Goal: Task Accomplishment & Management: Use online tool/utility

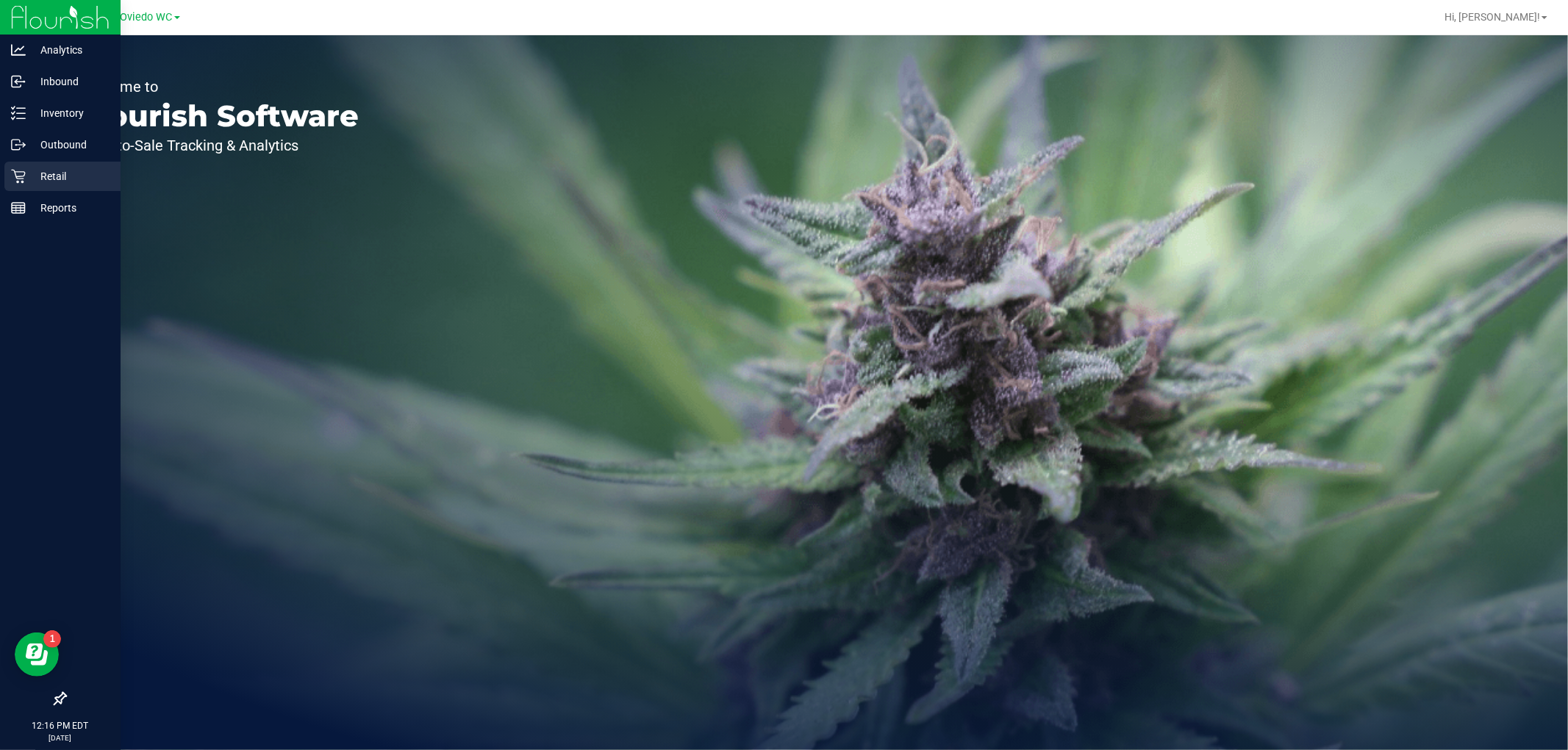
click at [26, 177] on p "Retail" at bounding box center [70, 176] width 89 height 17
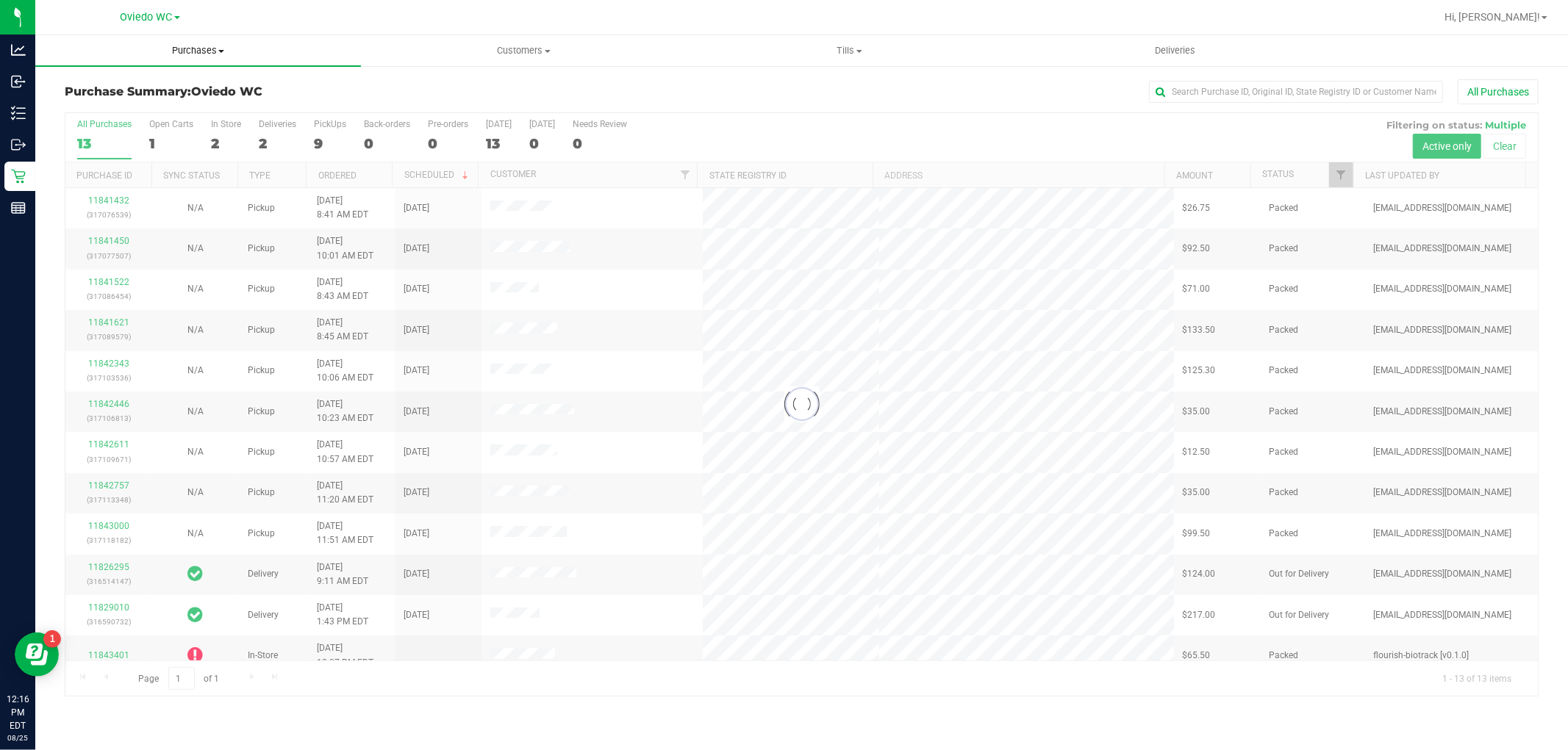
click at [219, 54] on span "Purchases" at bounding box center [198, 51] width 326 height 13
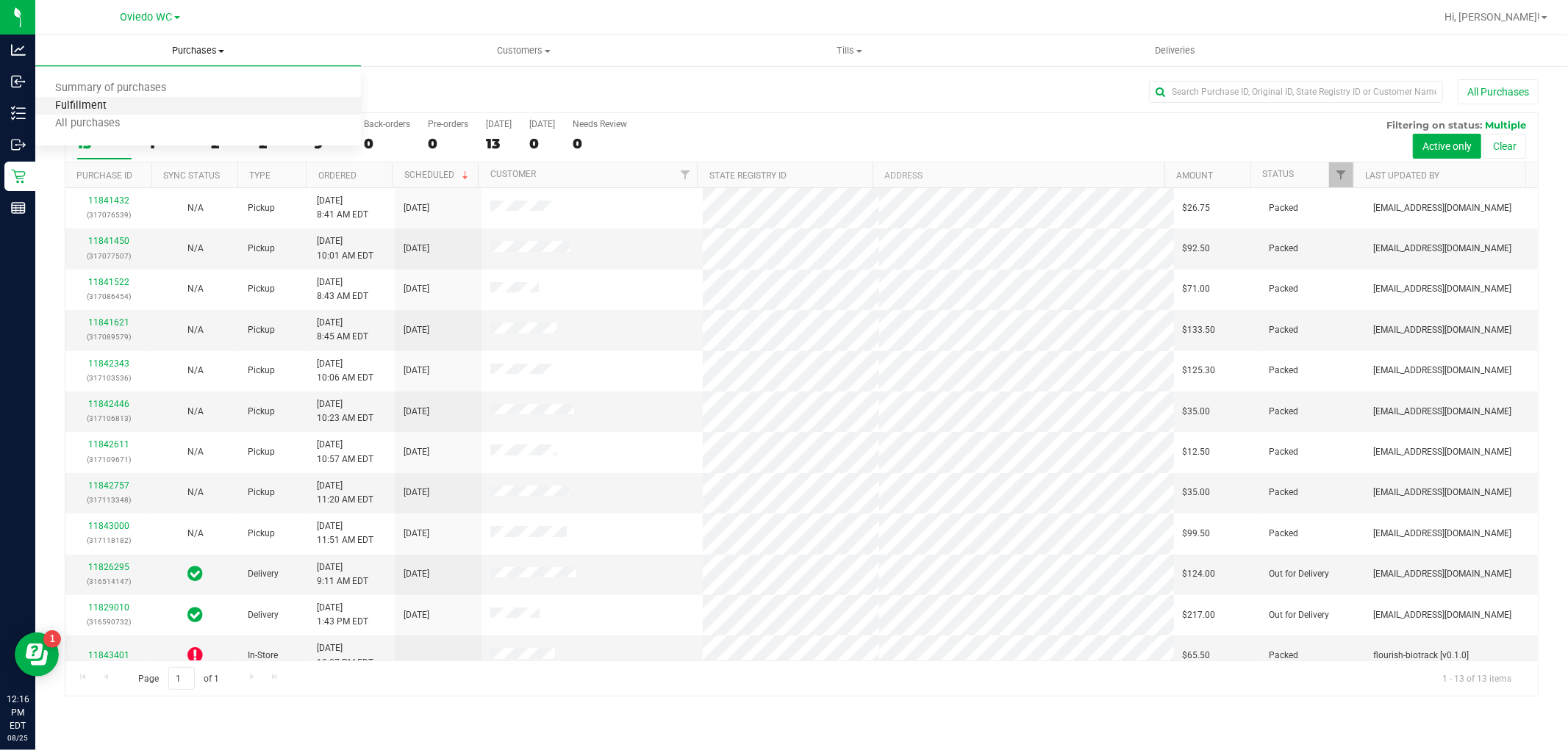
click at [66, 101] on span "Fulfillment" at bounding box center [81, 106] width 91 height 13
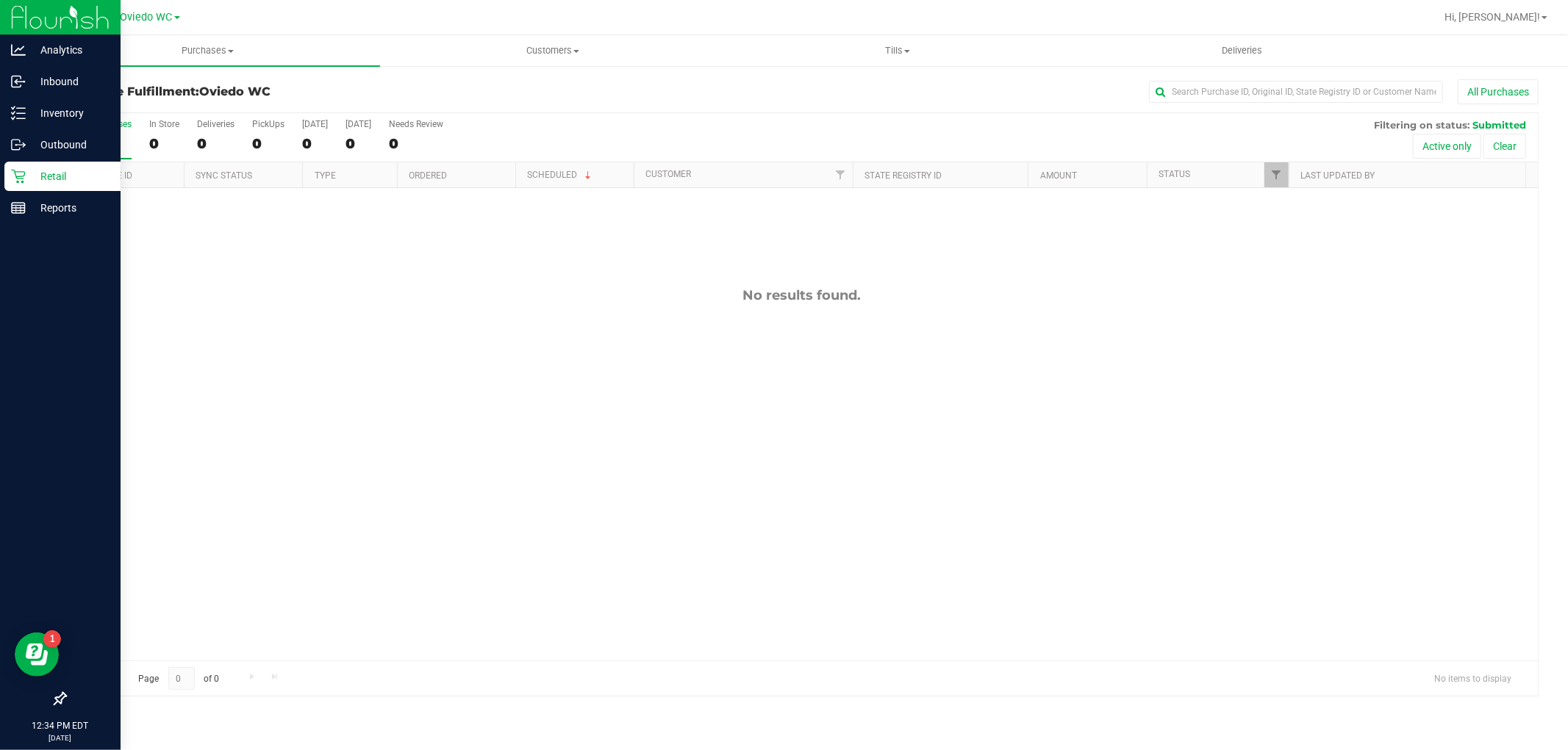
click at [47, 189] on div "Retail" at bounding box center [63, 176] width 117 height 30
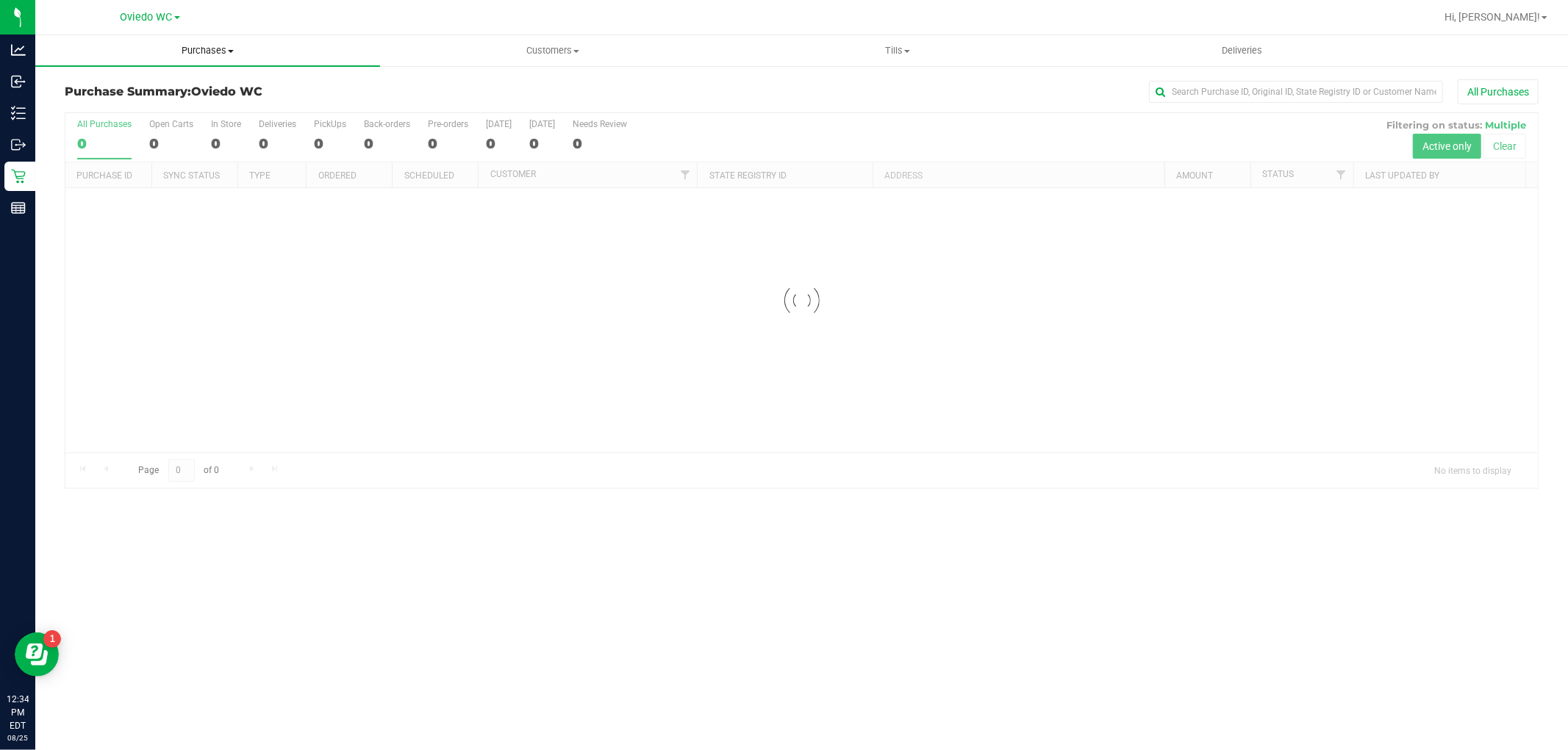
click at [198, 46] on span "Purchases" at bounding box center [208, 51] width 345 height 13
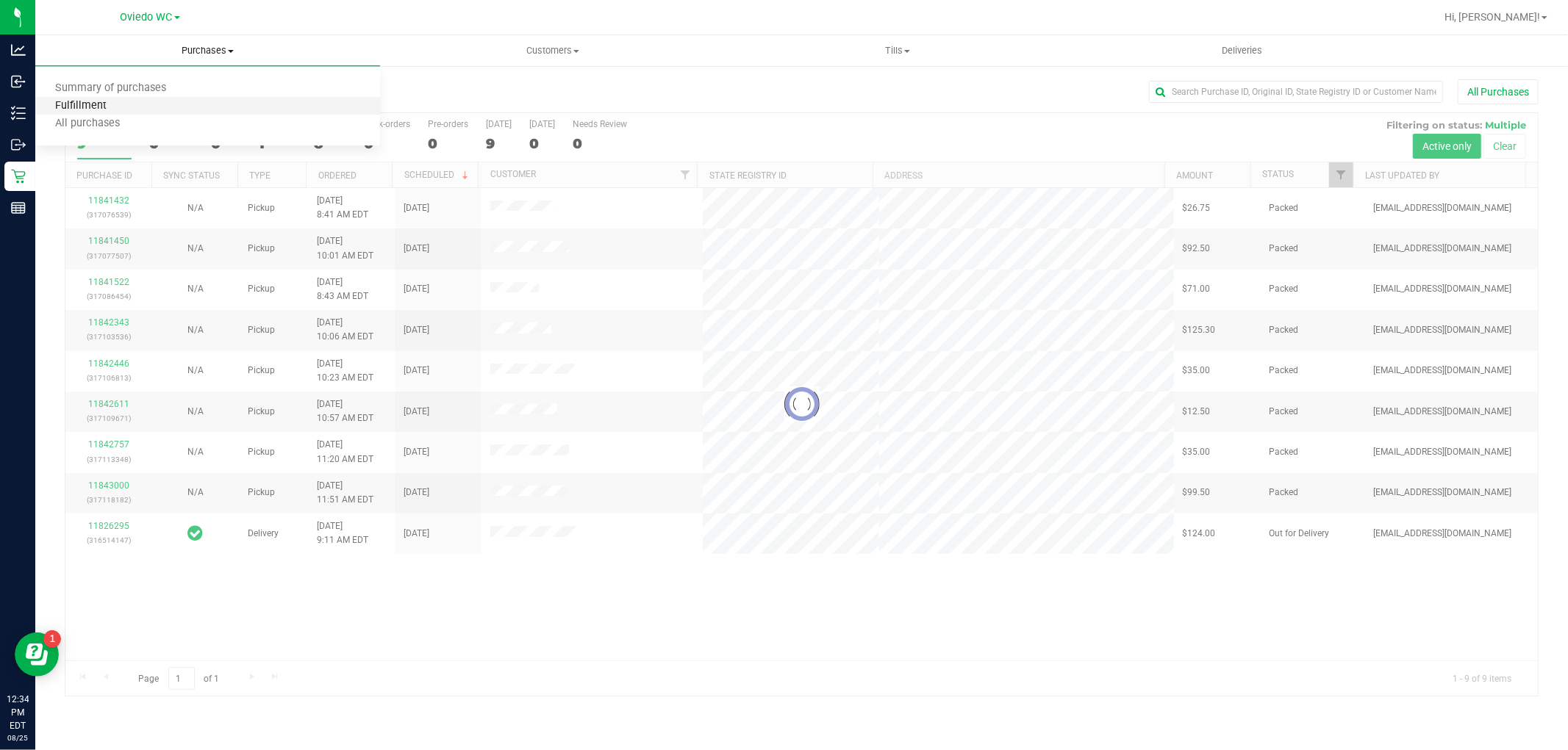
click at [92, 104] on span "Fulfillment" at bounding box center [81, 106] width 91 height 13
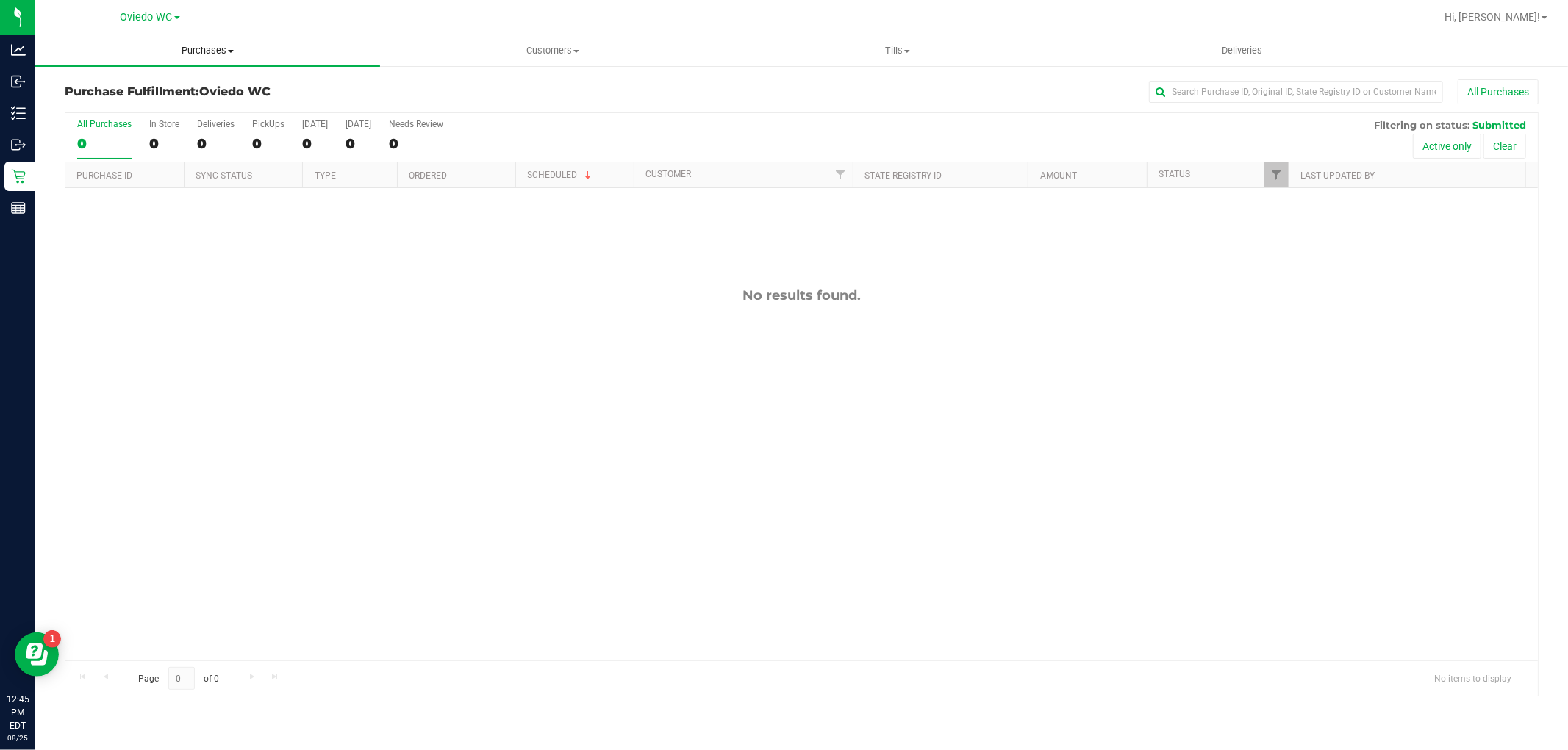
click at [219, 36] on uib-tab-heading "Purchases Summary of purchases Fulfillment All purchases" at bounding box center [208, 51] width 345 height 31
click at [77, 107] on span "Fulfillment" at bounding box center [81, 106] width 91 height 13
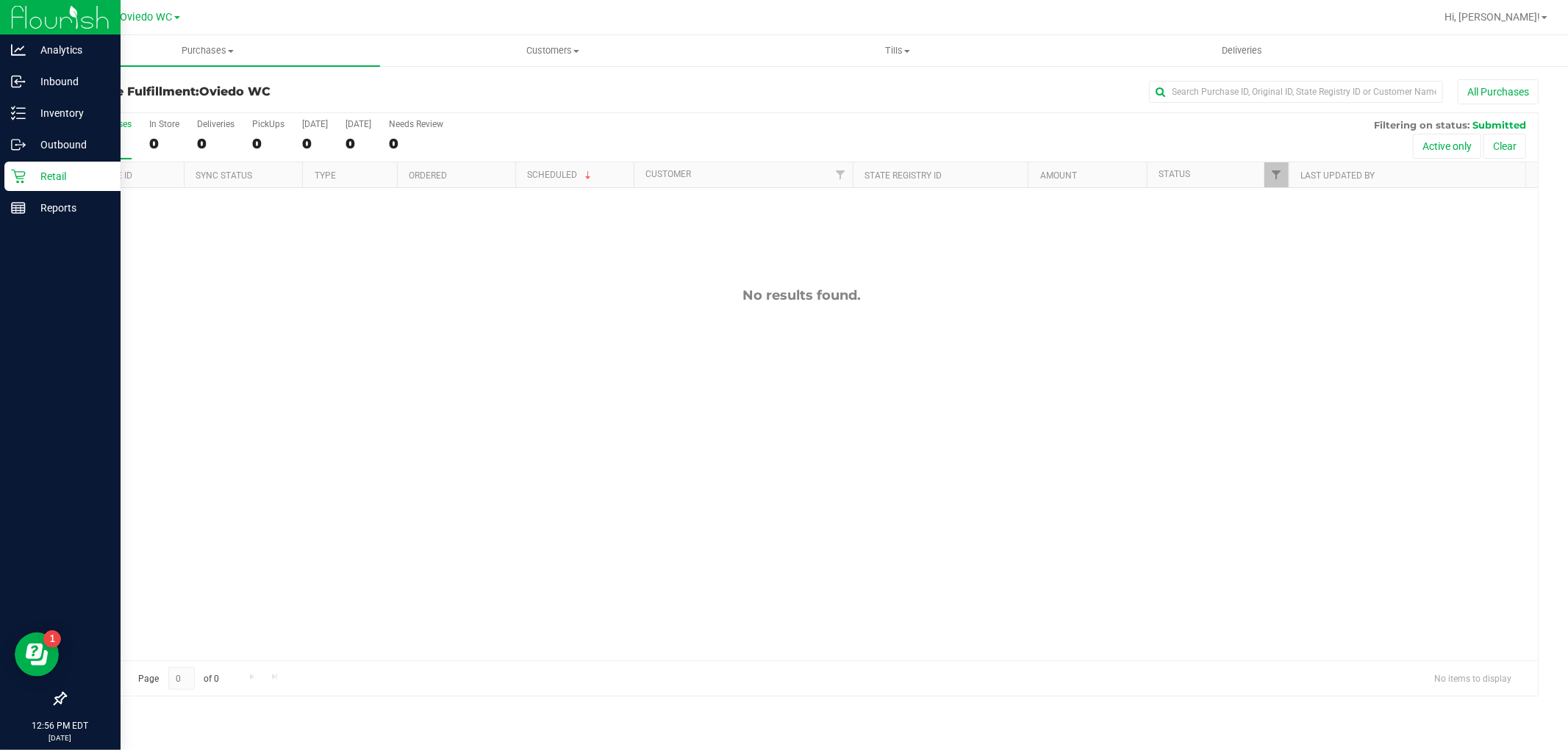
click at [27, 188] on div "Retail" at bounding box center [63, 176] width 117 height 30
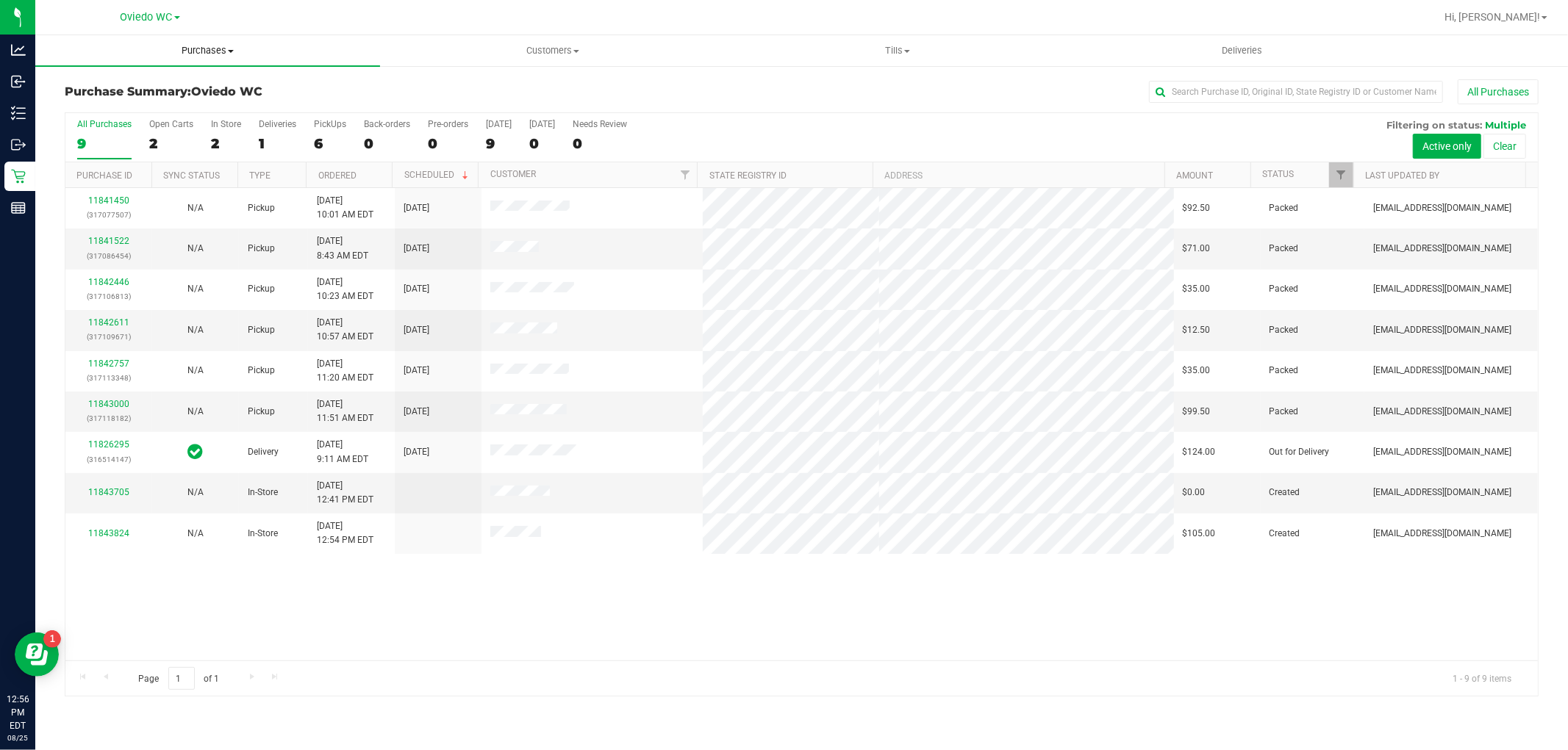
click at [195, 53] on span "Purchases" at bounding box center [208, 51] width 345 height 13
click at [144, 109] on li "Fulfillment" at bounding box center [208, 107] width 345 height 17
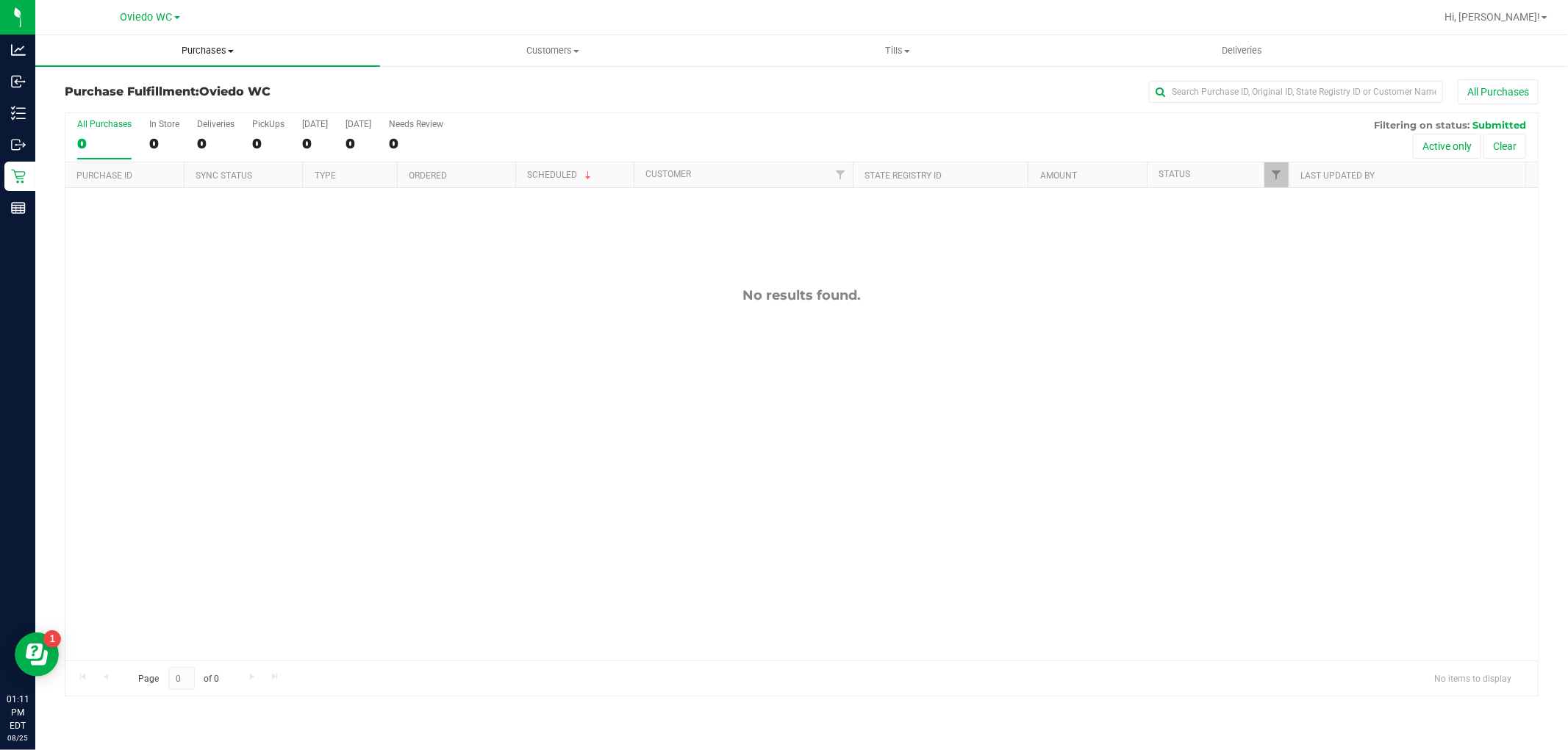
click at [192, 49] on span "Purchases" at bounding box center [208, 51] width 345 height 13
click at [96, 103] on span "Fulfillment" at bounding box center [81, 106] width 91 height 13
